Goal: Browse casually

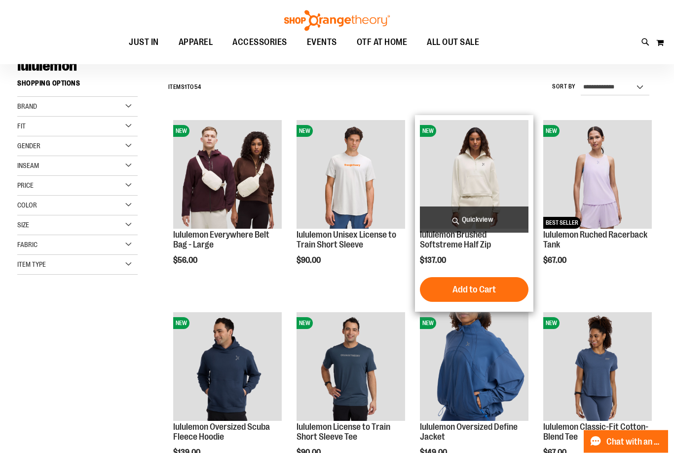
scroll to position [81, 0]
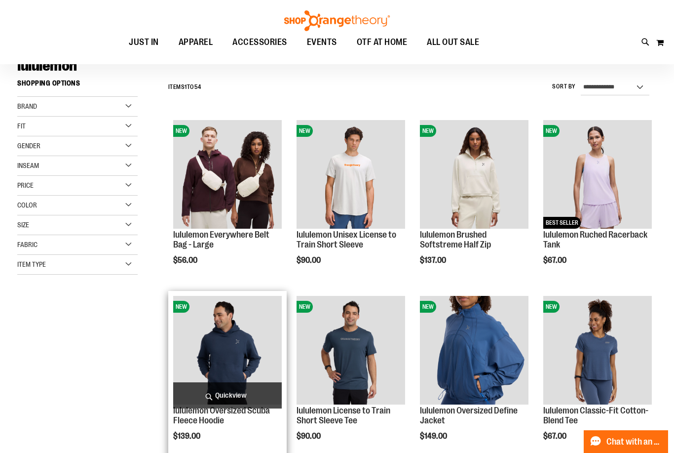
click at [234, 355] on img "product" at bounding box center [227, 350] width 109 height 109
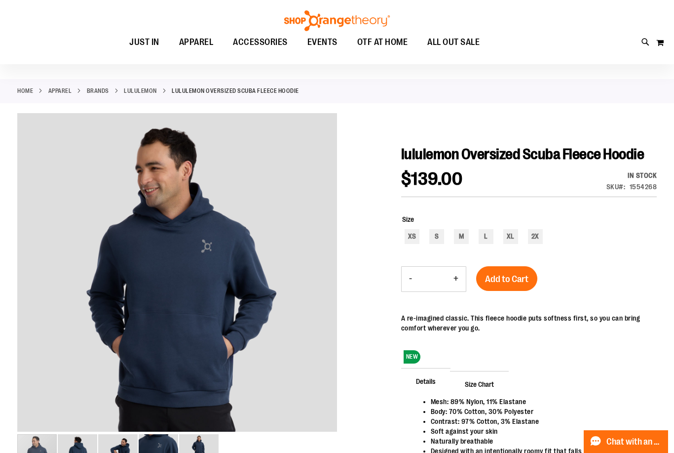
scroll to position [41, 0]
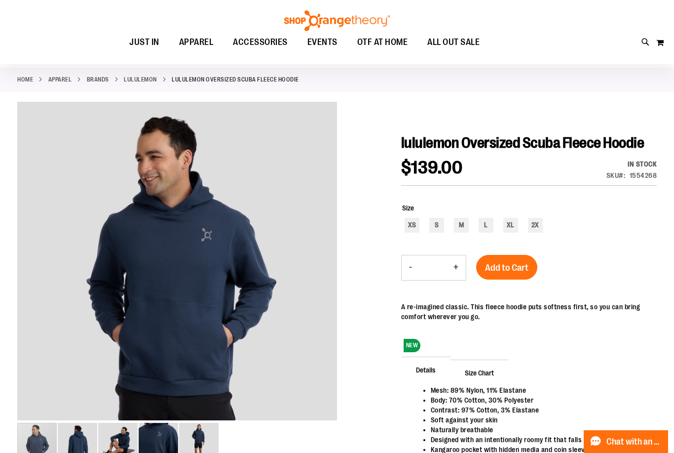
click at [76, 439] on img "image 2 of 5" at bounding box center [77, 441] width 39 height 39
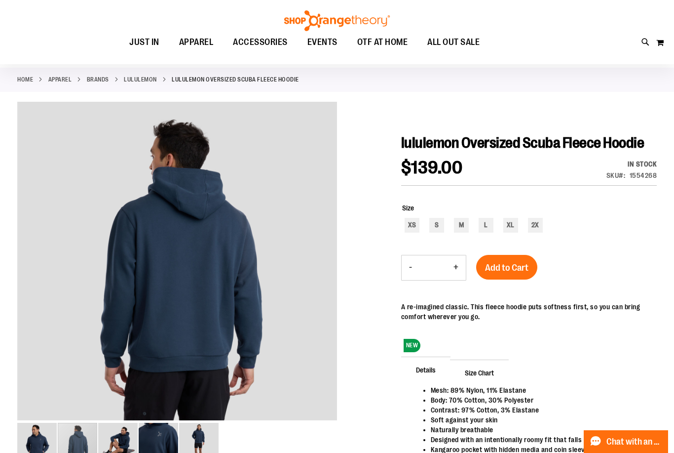
click at [50, 439] on img "image 1 of 5" at bounding box center [36, 441] width 39 height 39
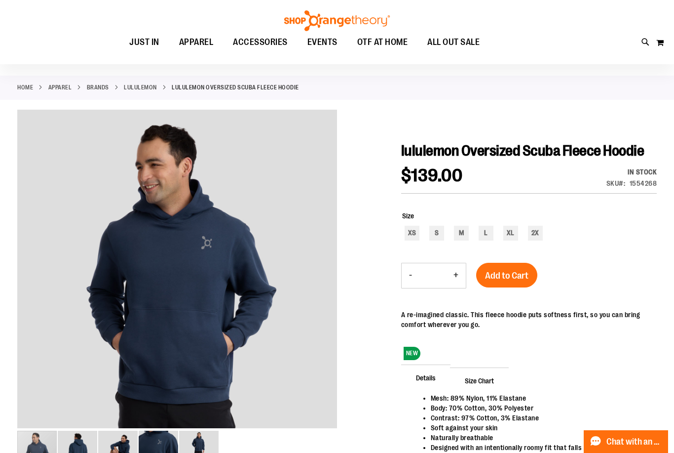
scroll to position [0, 0]
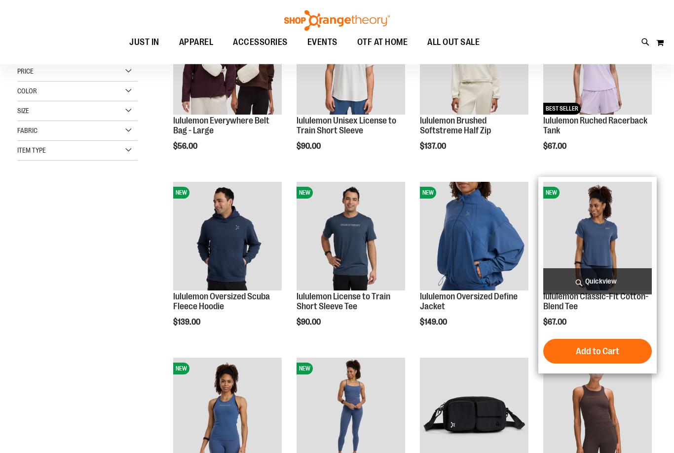
scroll to position [203, 0]
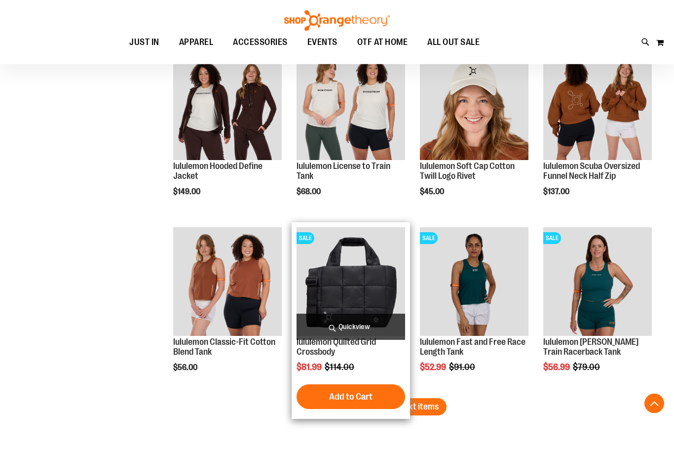
scroll to position [1461, 0]
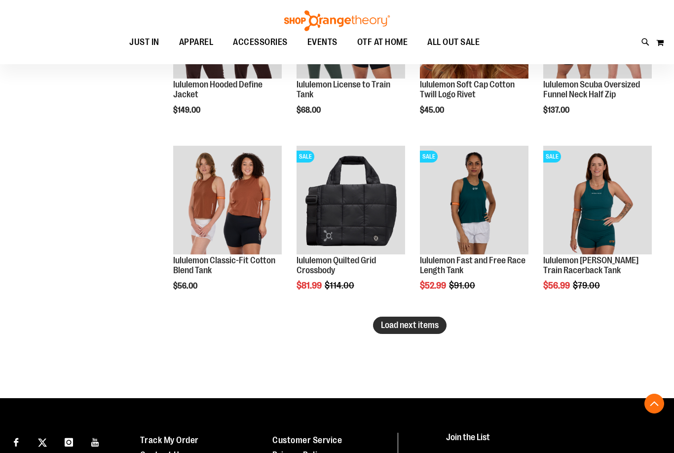
click at [409, 325] on span "Load next items" at bounding box center [410, 325] width 58 height 10
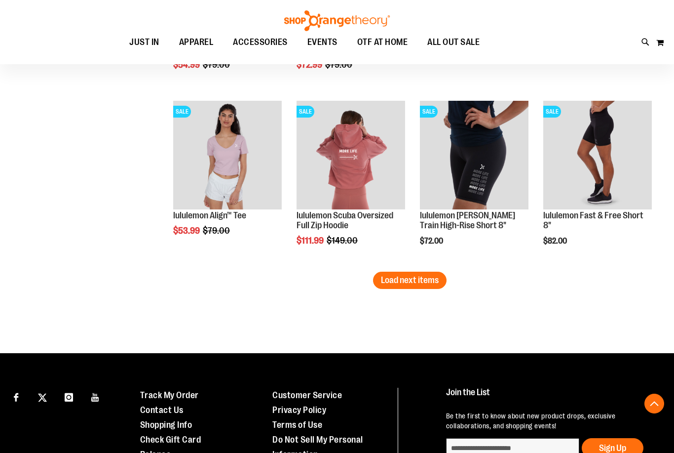
scroll to position [2044, 0]
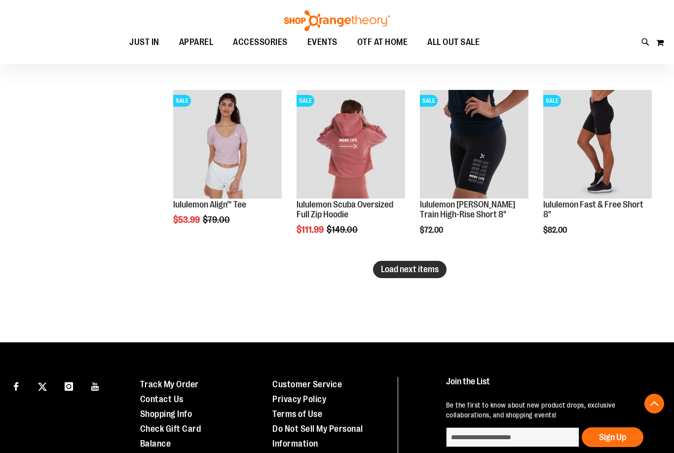
click at [408, 270] on span "Load next items" at bounding box center [410, 269] width 58 height 10
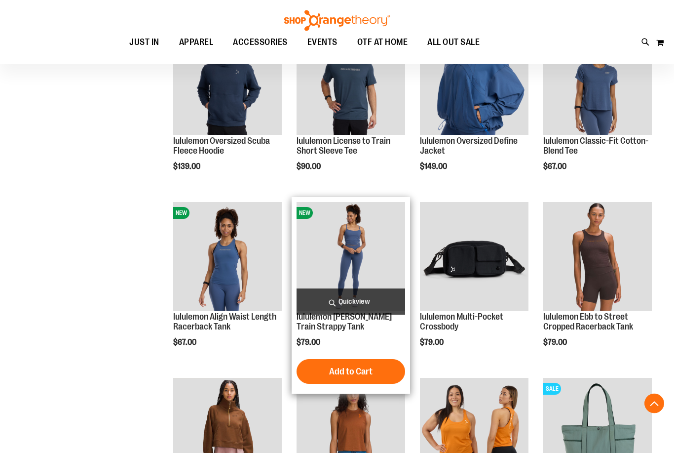
scroll to position [15, 0]
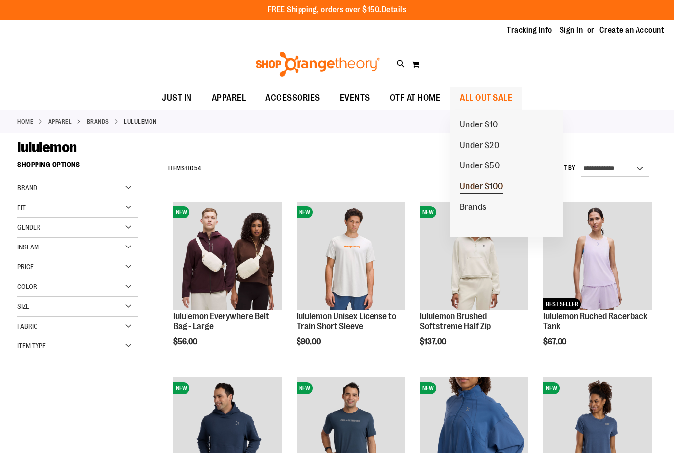
click at [487, 184] on span "Under $100" at bounding box center [481, 187] width 43 height 12
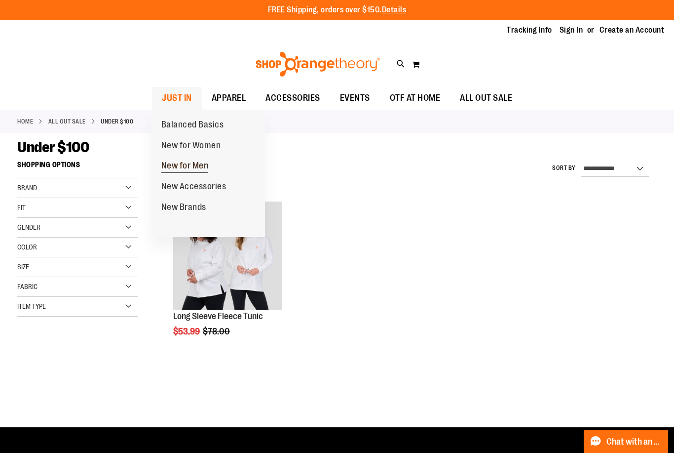
click at [184, 167] on span "New for Men" at bounding box center [184, 166] width 47 height 12
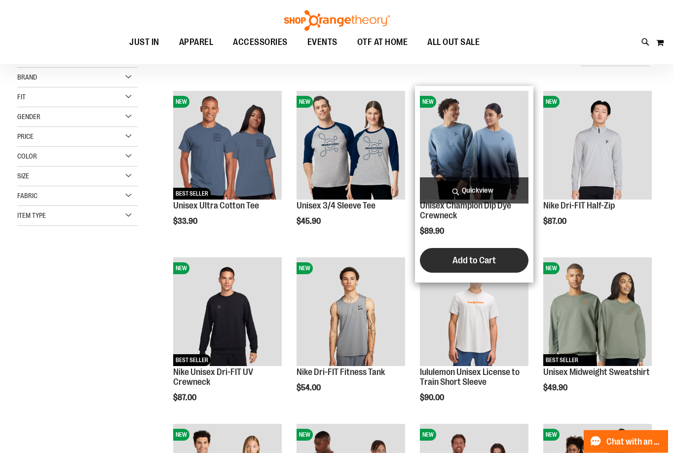
scroll to position [110, 0]
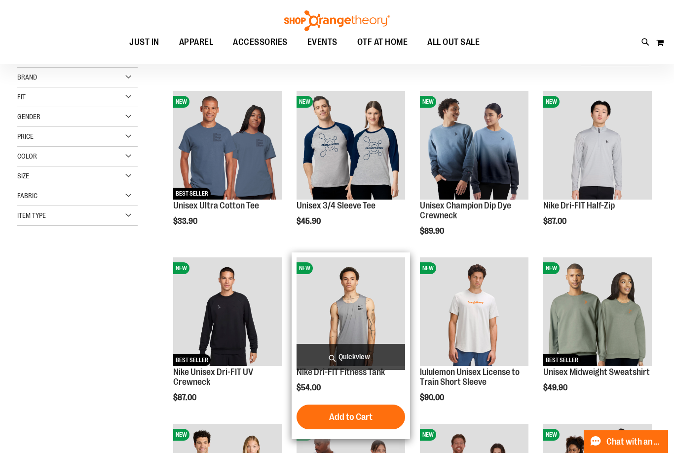
click at [356, 310] on img "product" at bounding box center [351, 311] width 109 height 109
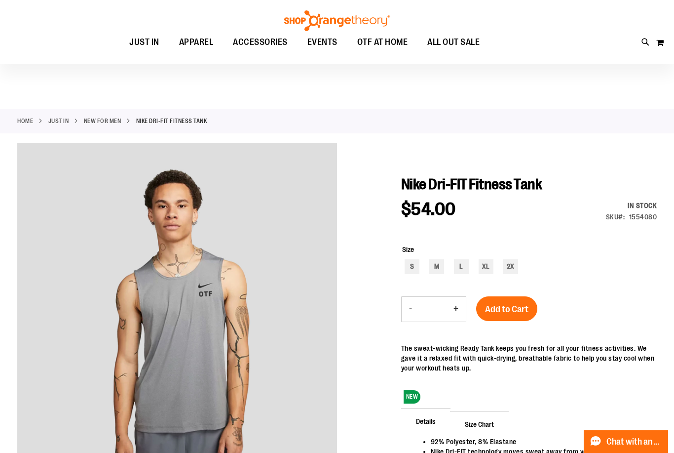
scroll to position [128, 0]
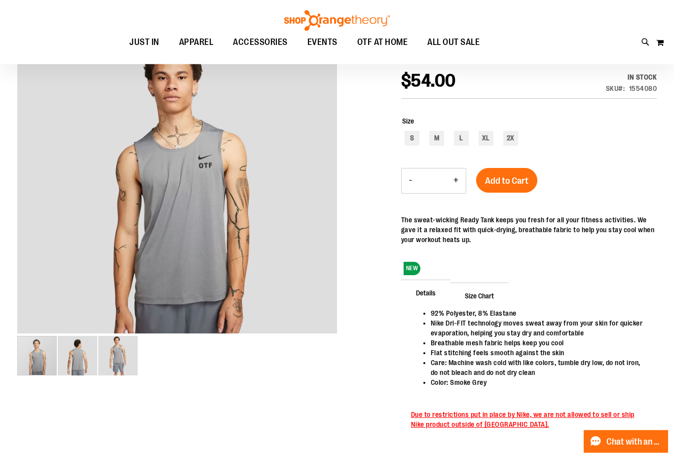
click at [68, 348] on img "image 2 of 3" at bounding box center [77, 355] width 39 height 39
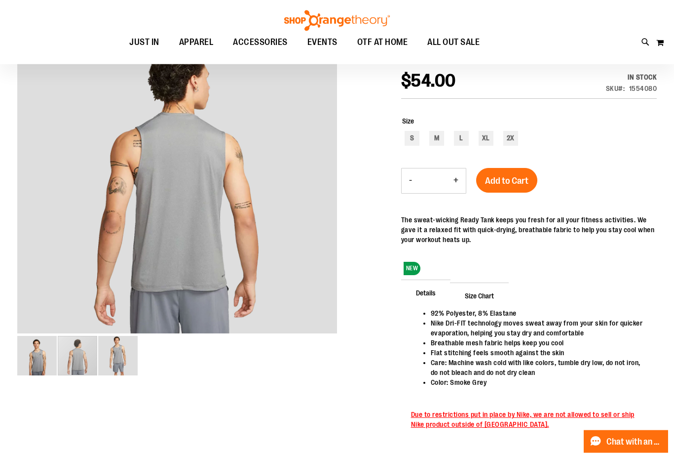
scroll to position [128, 0]
click at [106, 353] on img "image 3 of 3" at bounding box center [117, 355] width 39 height 39
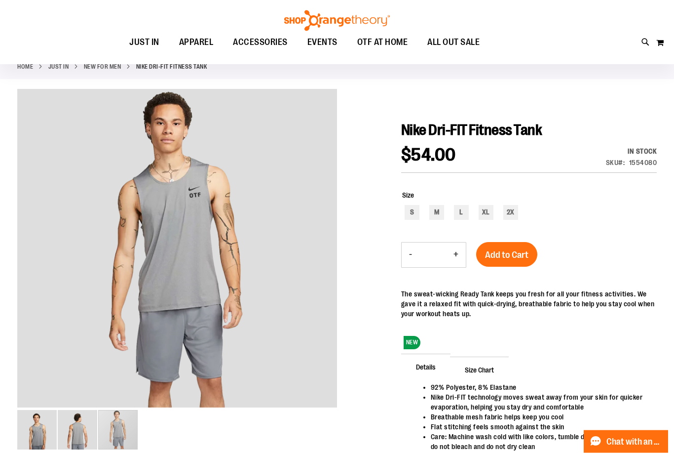
scroll to position [0, 0]
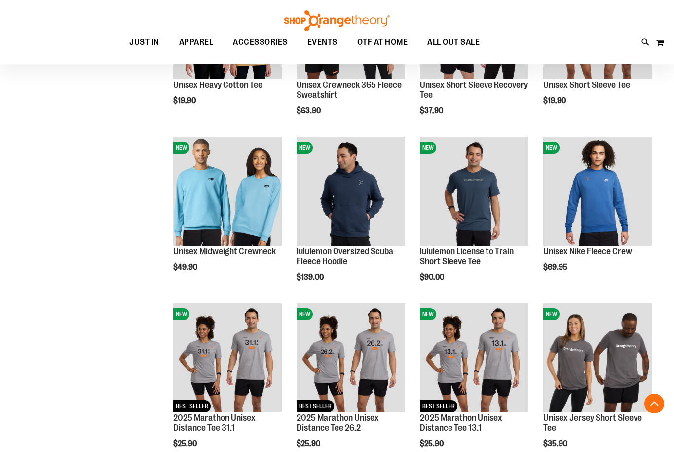
scroll to position [563, 0]
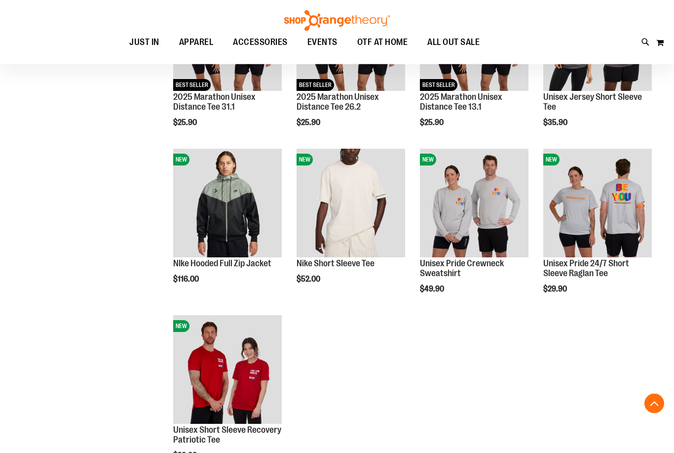
scroll to position [884, 0]
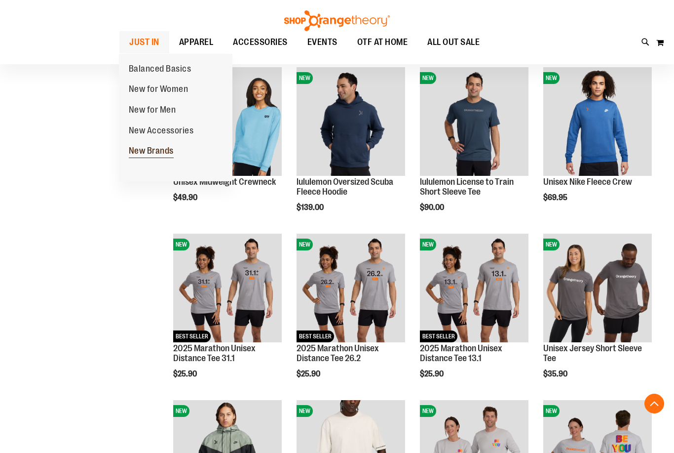
scroll to position [24, 0]
